Goal: Information Seeking & Learning: Learn about a topic

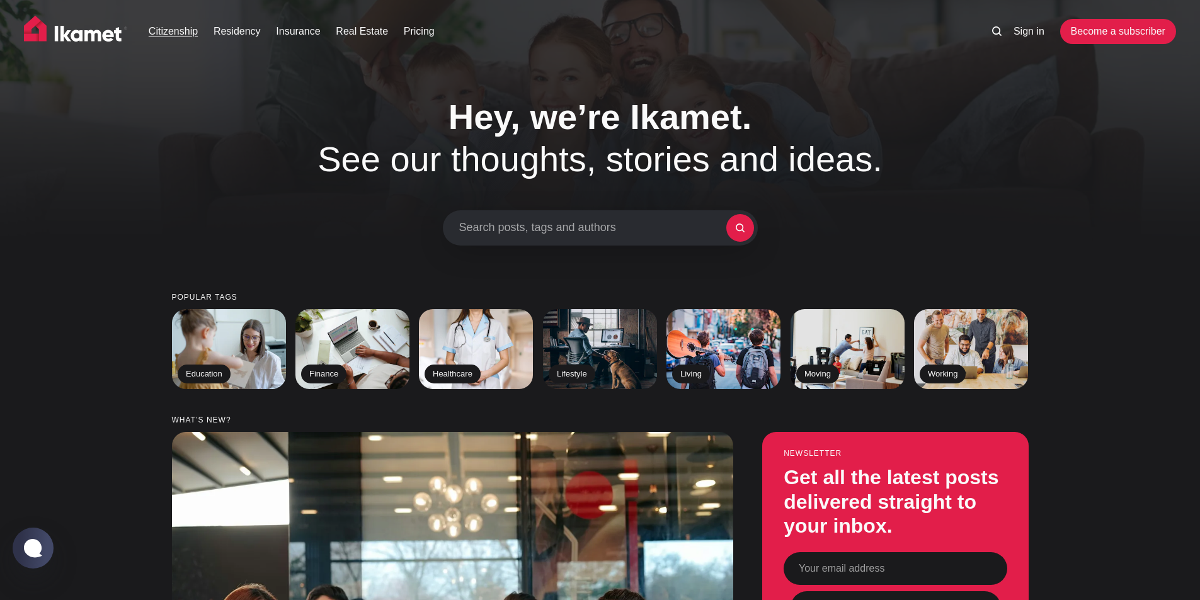
click at [170, 33] on link "Citizenship" at bounding box center [173, 31] width 49 height 15
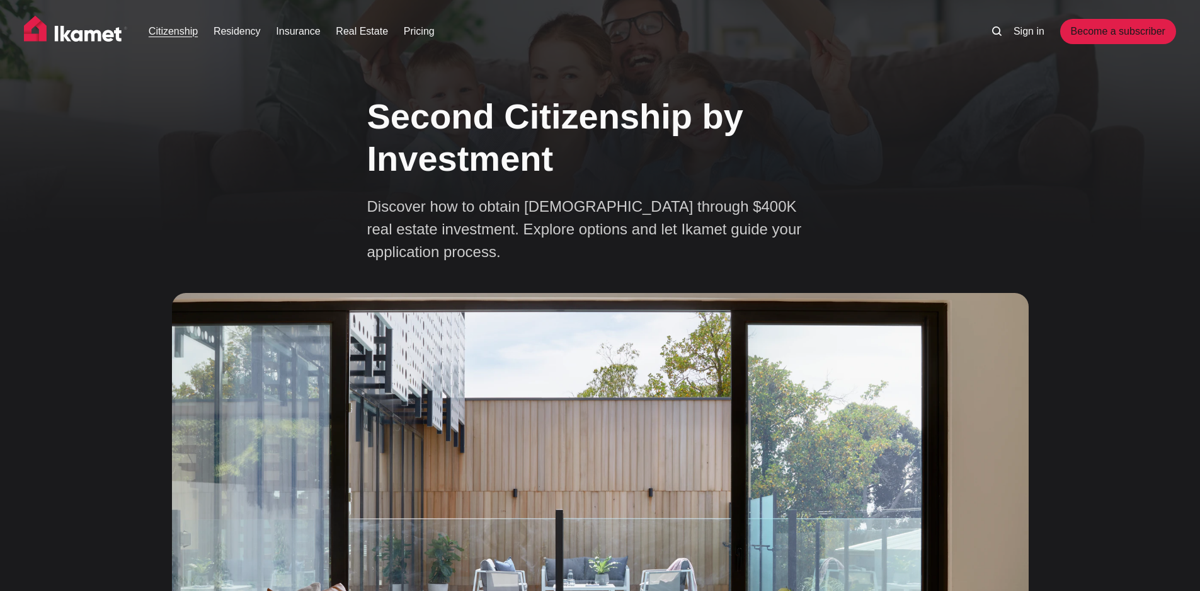
click at [220, 35] on link "Residency" at bounding box center [237, 31] width 47 height 15
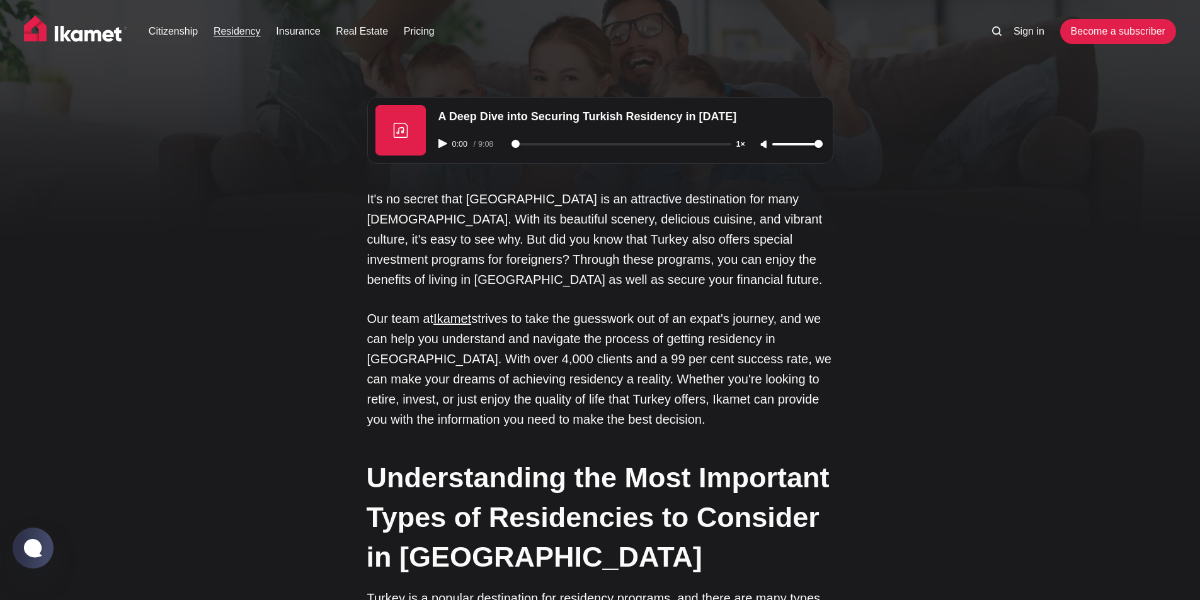
click at [447, 142] on button "Play audio" at bounding box center [444, 143] width 11 height 9
click at [533, 143] on input "range" at bounding box center [622, 144] width 220 height 3
type input "48"
click at [439, 143] on icon "Pause audio" at bounding box center [443, 143] width 9 height 9
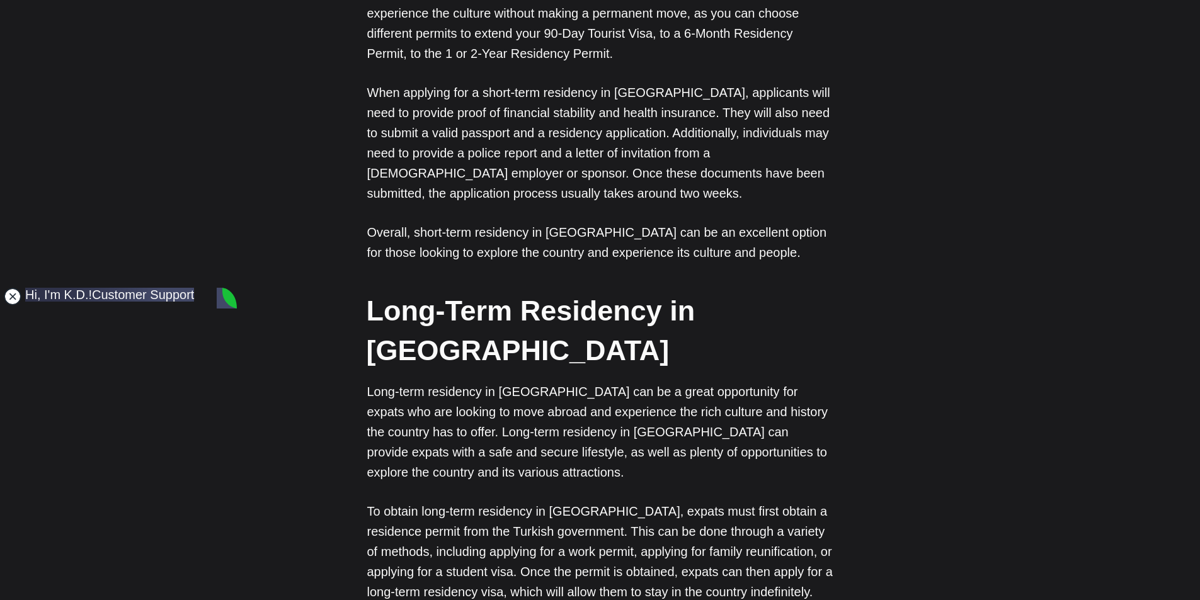
click at [14, 299] on jdiv at bounding box center [13, 297] width 18 height 18
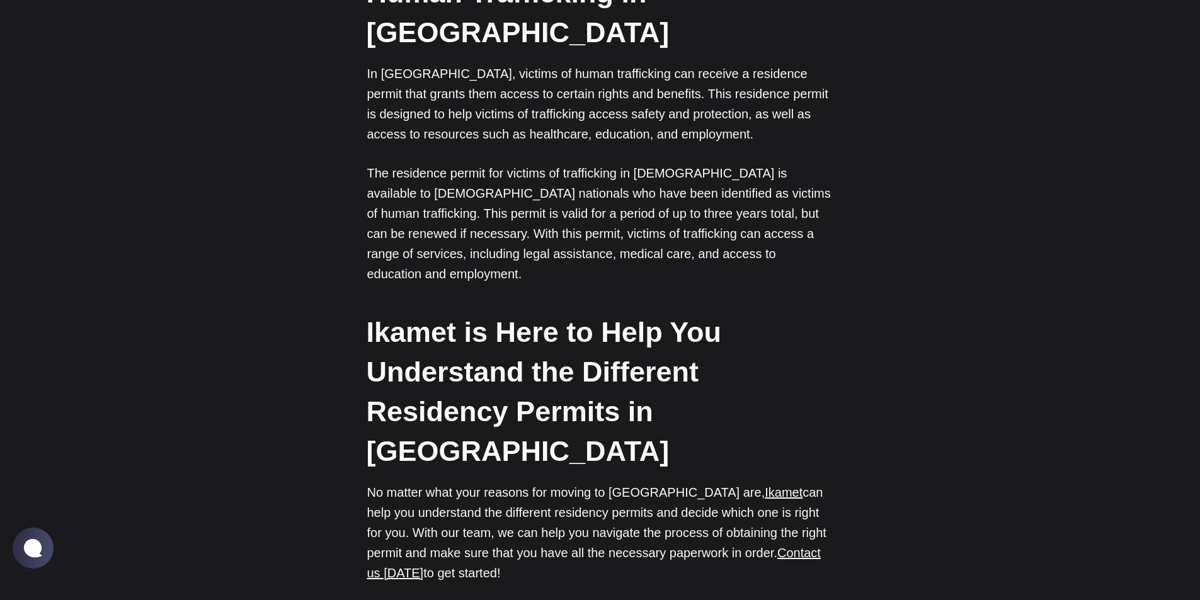
scroll to position [3906, 0]
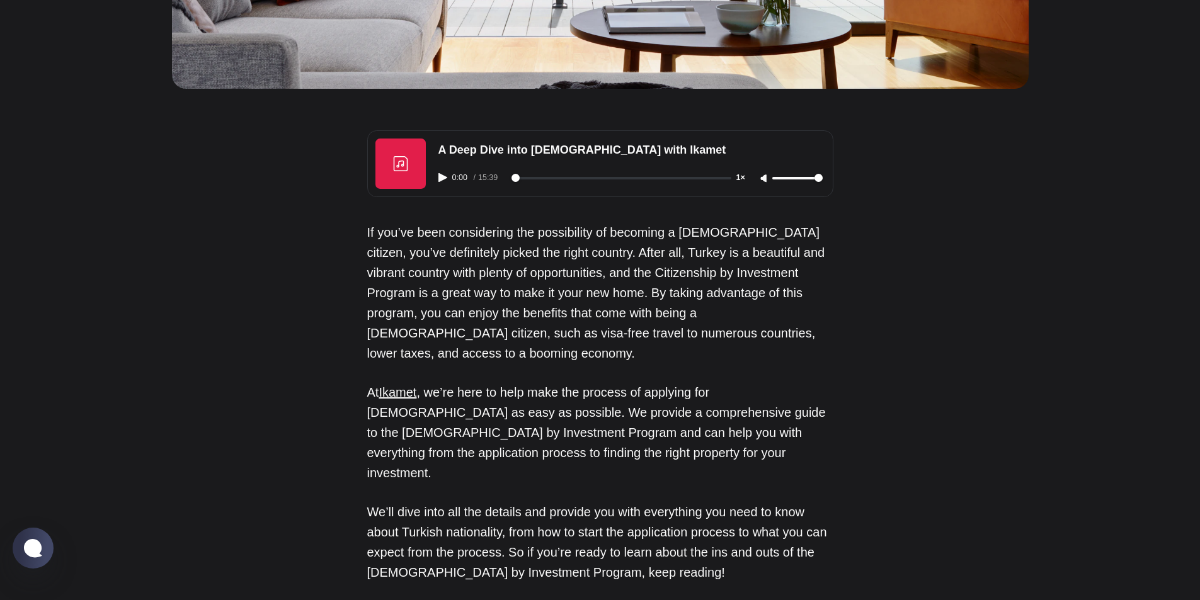
scroll to position [693, 0]
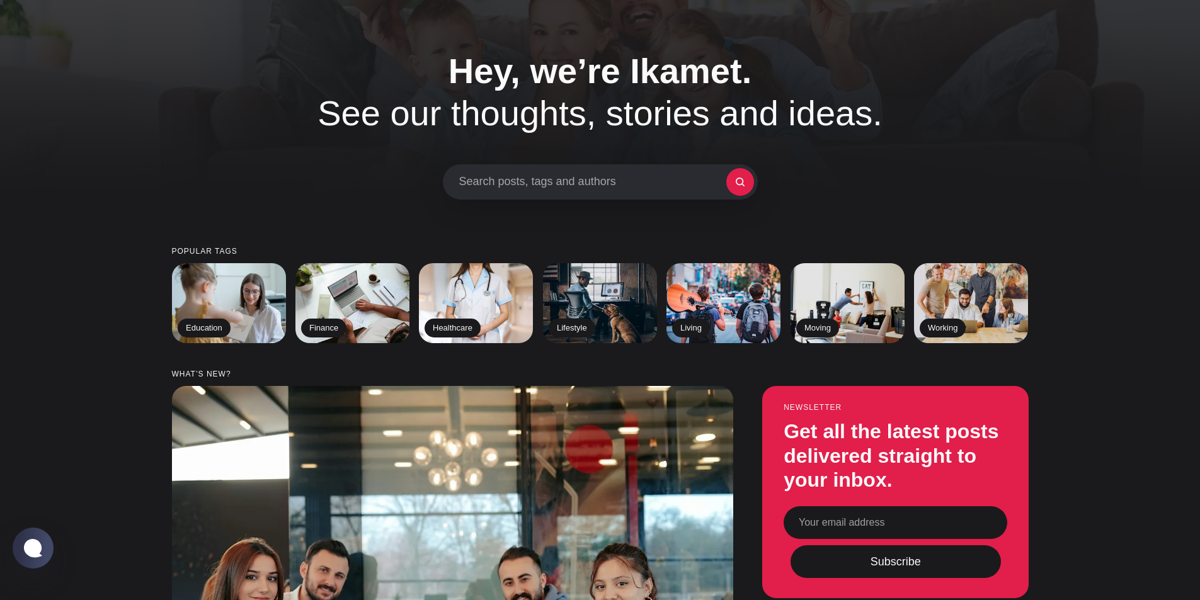
scroll to position [378, 0]
